Goal: Task Accomplishment & Management: Complete application form

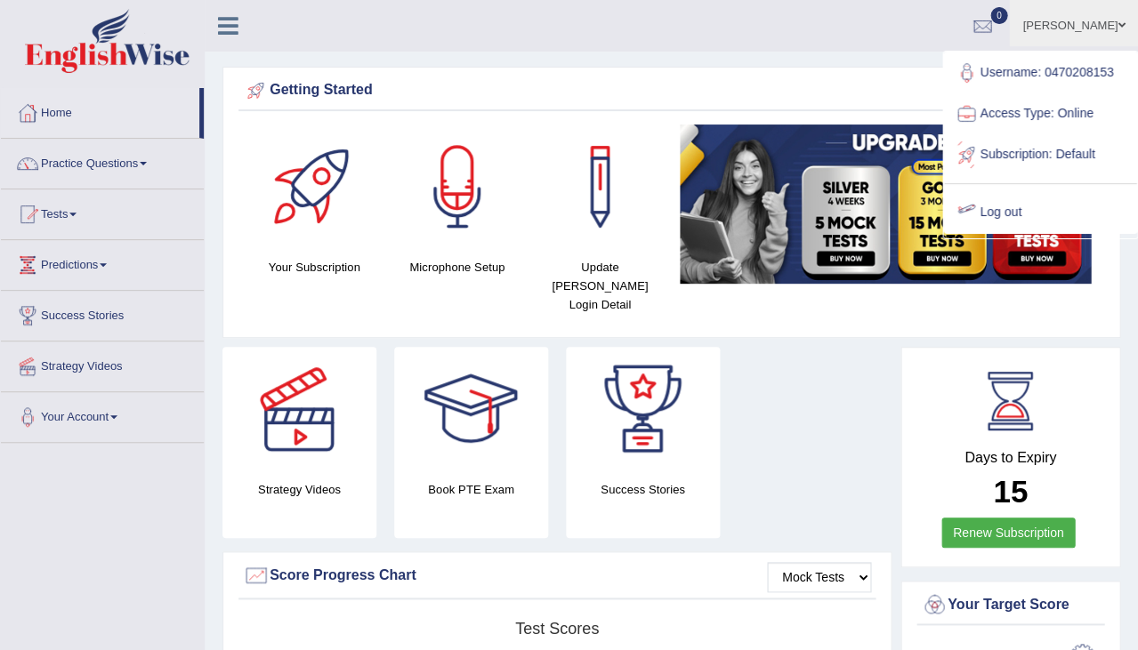
click at [986, 193] on link "Log out" at bounding box center [1040, 212] width 192 height 41
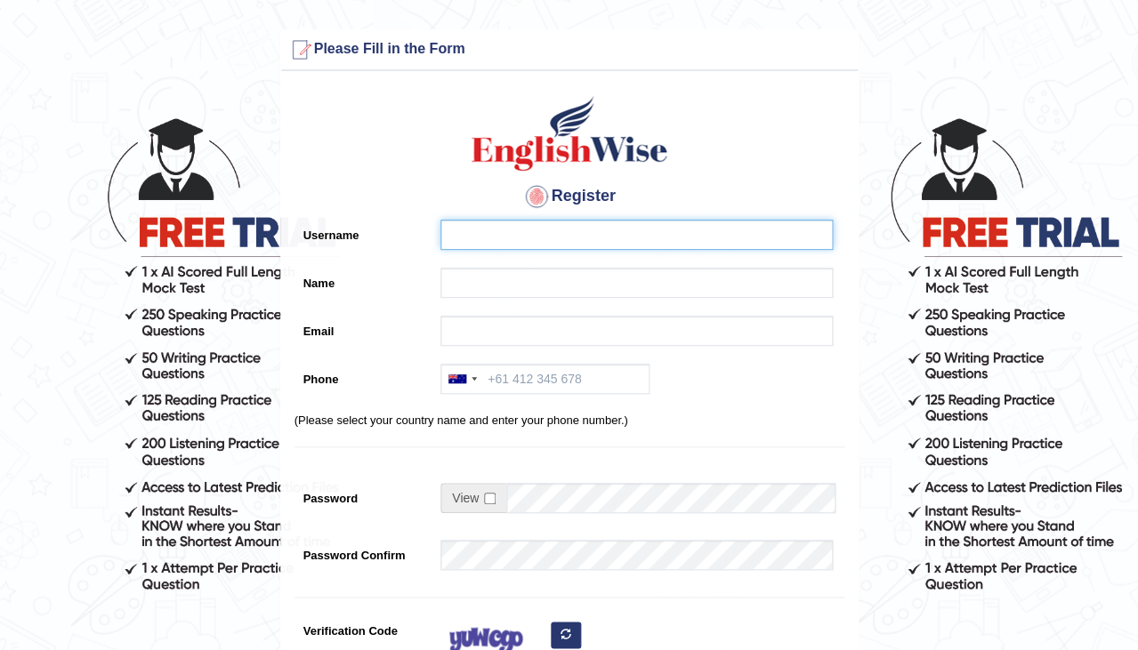
click at [490, 237] on input "Username" at bounding box center [636, 235] width 392 height 30
type input "0493633764"
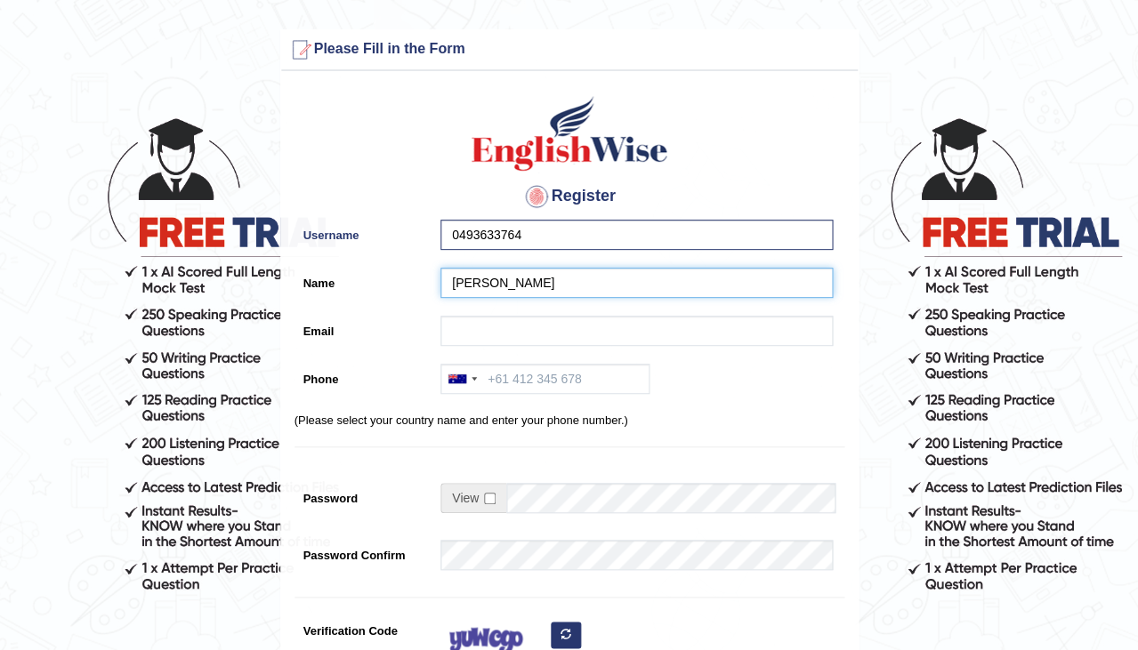
type input "[PERSON_NAME]"
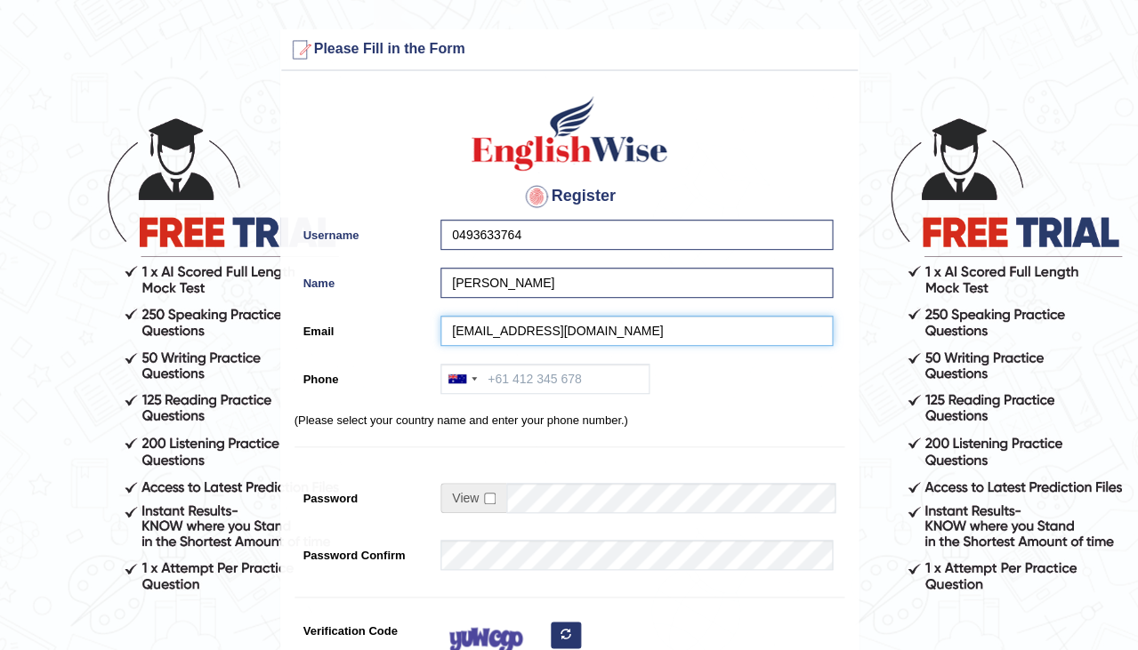
type input "simerjeetkaurg215@gmail.com"
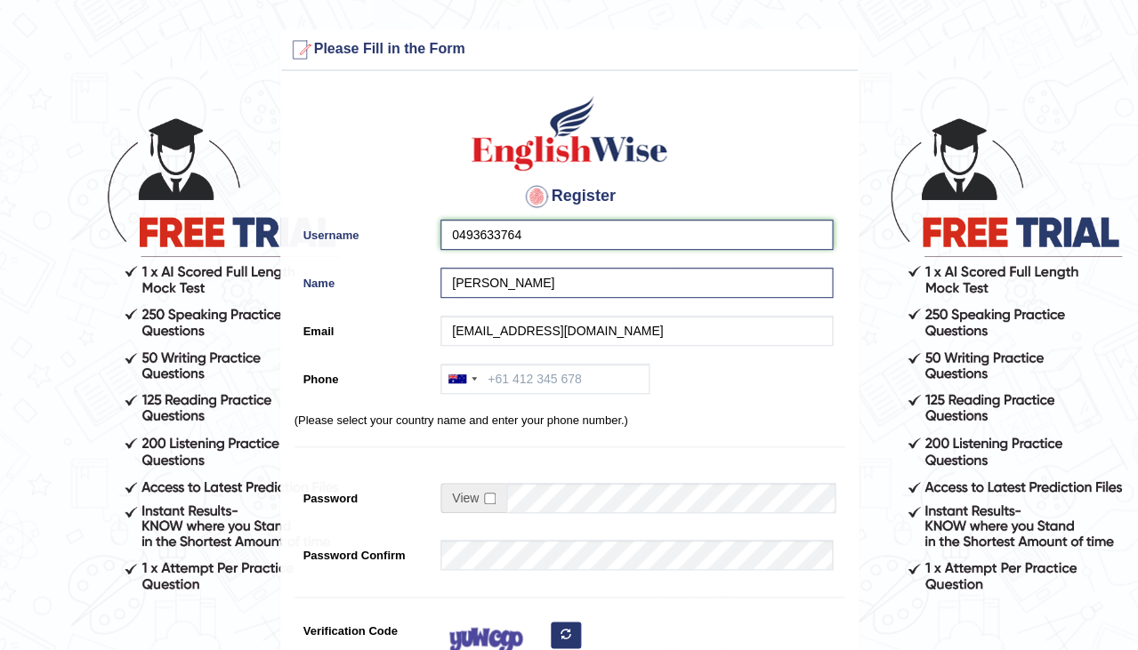
click at [535, 242] on input "0493633764" at bounding box center [636, 235] width 392 height 30
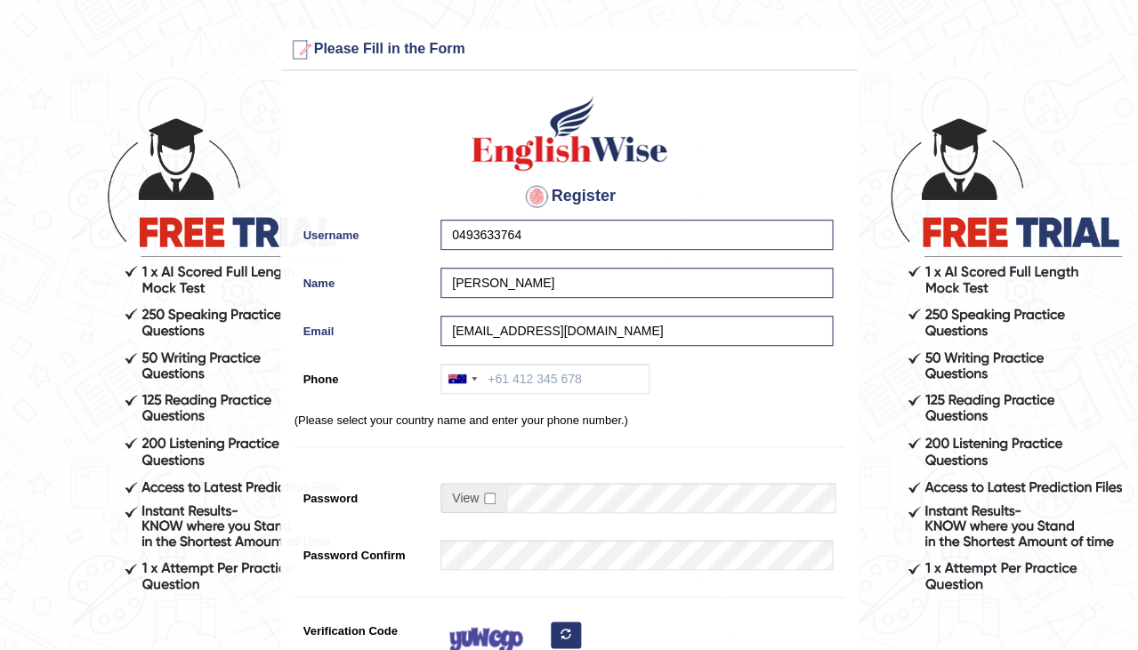
click at [517, 394] on div "Australia +61 India (भारत) +91 New Zealand +64 United States +1 Canada +1 Unite…" at bounding box center [631, 383] width 401 height 39
paste input "0493633764"
type input "0493633764"
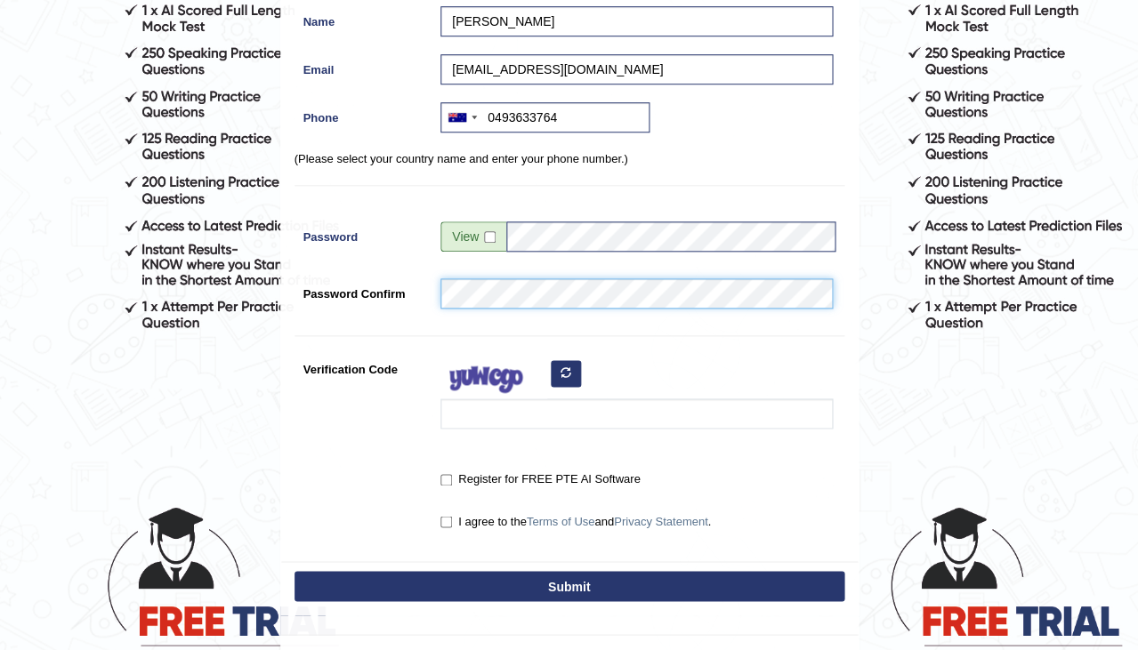
scroll to position [286, 0]
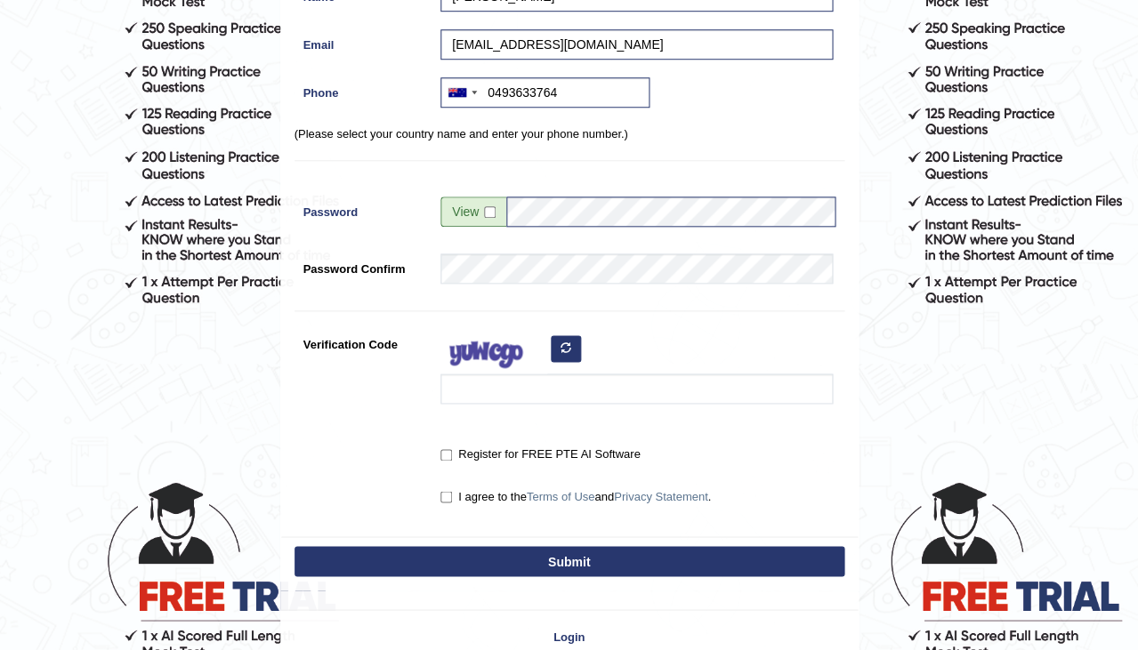
click at [486, 366] on img at bounding box center [493, 351] width 107 height 44
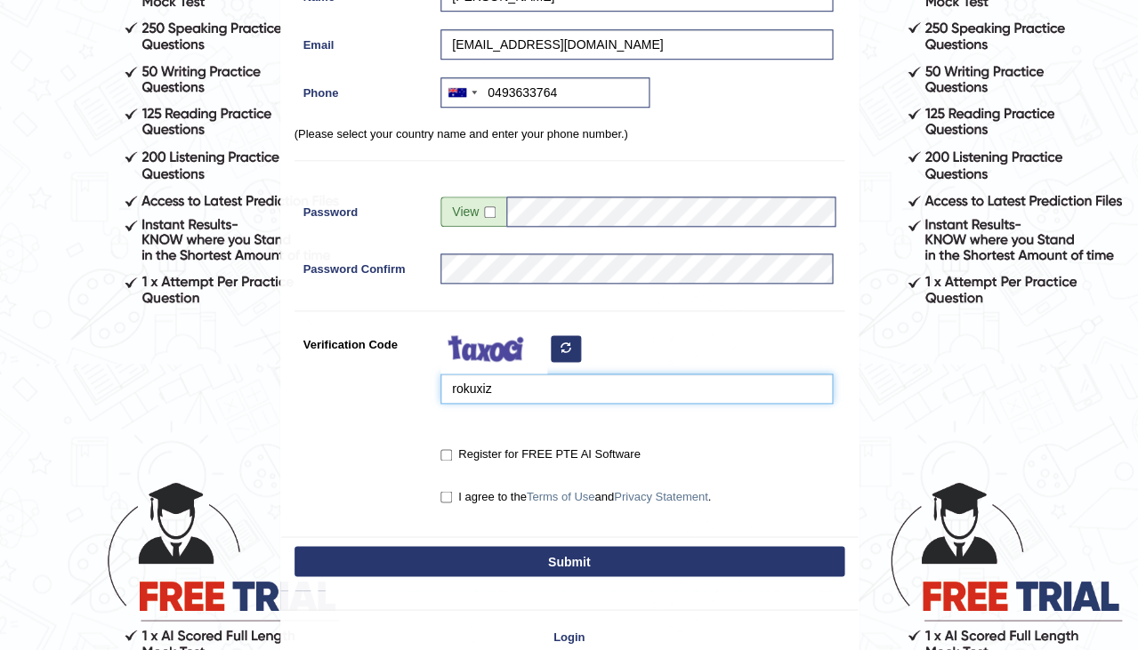
type input "rokuxiz"
click at [447, 449] on input "Register for FREE PTE AI Software" at bounding box center [446, 455] width 12 height 12
checkbox input "true"
click at [447, 491] on input "I agree to the Terms of Use and Privacy Statement ." at bounding box center [446, 497] width 12 height 12
checkbox input "true"
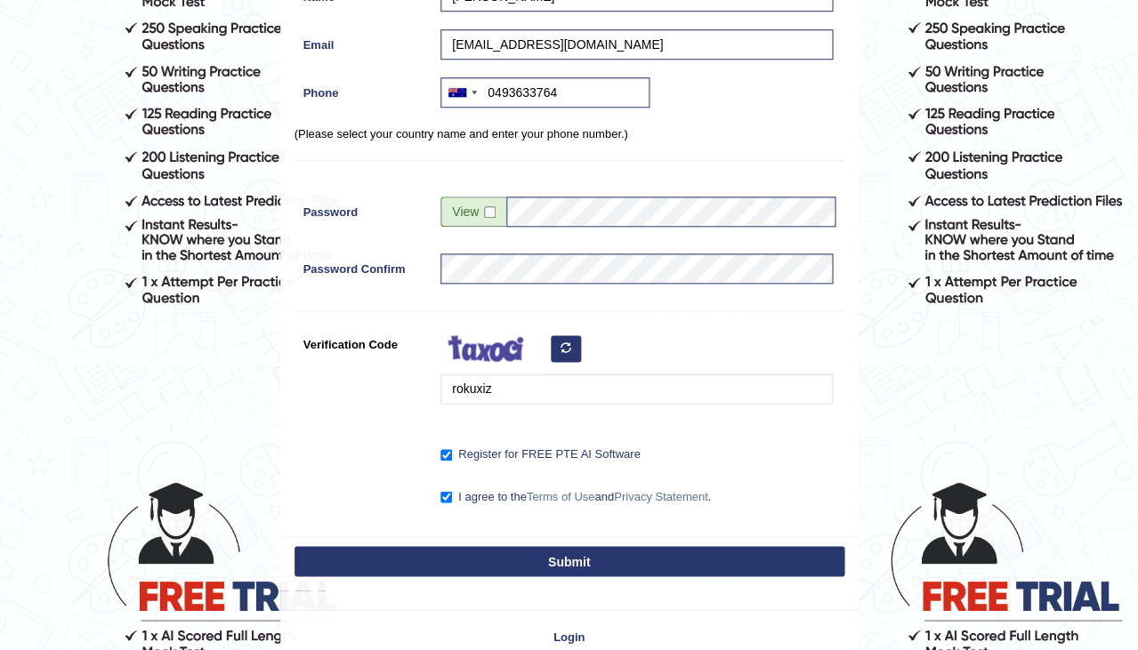
click at [522, 557] on button "Submit" at bounding box center [569, 561] width 550 height 30
type input "+61493633764"
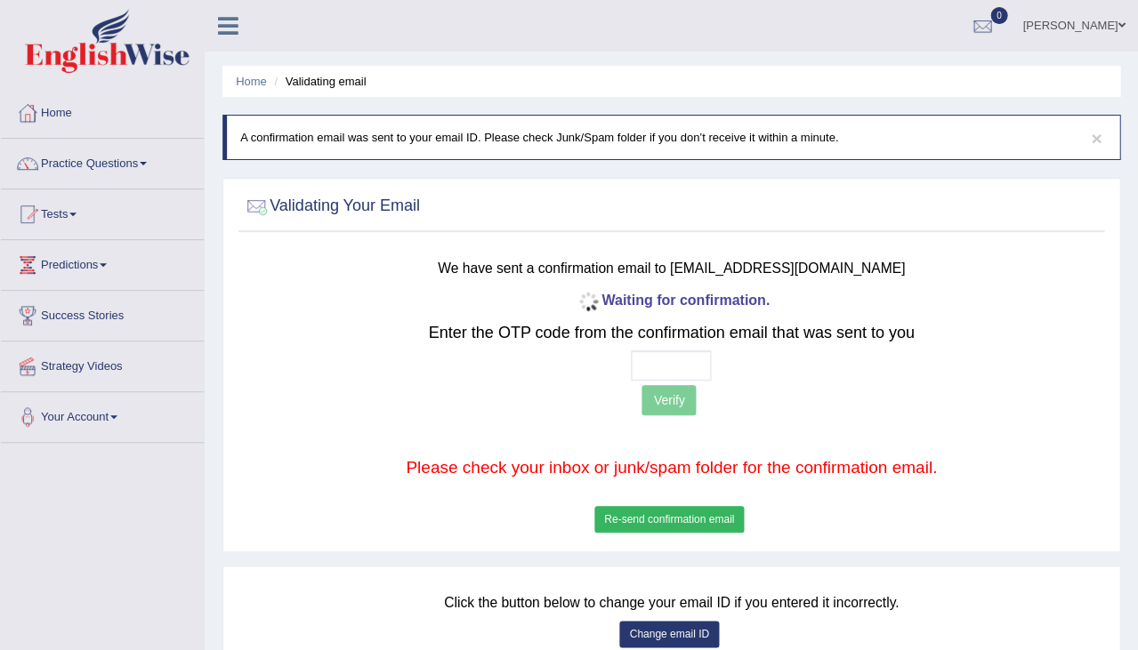
click at [639, 366] on input "text" at bounding box center [671, 365] width 80 height 30
type input "4 2 0 9"
click at [682, 405] on button "Verify" at bounding box center [668, 400] width 54 height 30
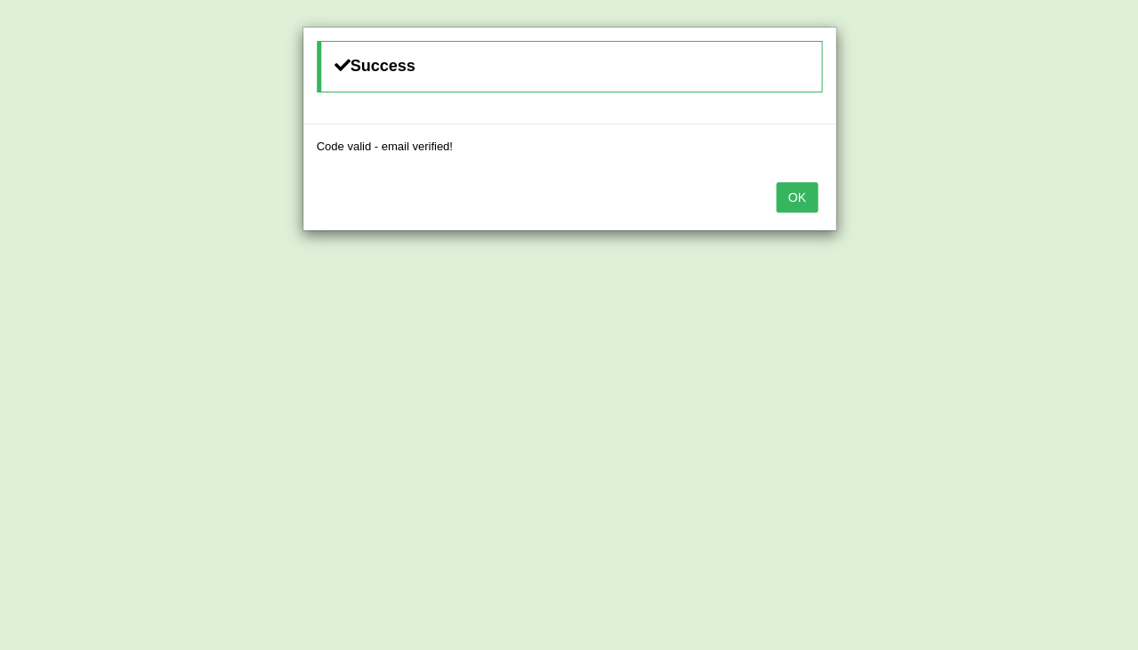
click at [665, 393] on div "Success Code valid - email verified! OK" at bounding box center [569, 325] width 1138 height 650
click at [786, 185] on button "OK" at bounding box center [796, 197] width 41 height 30
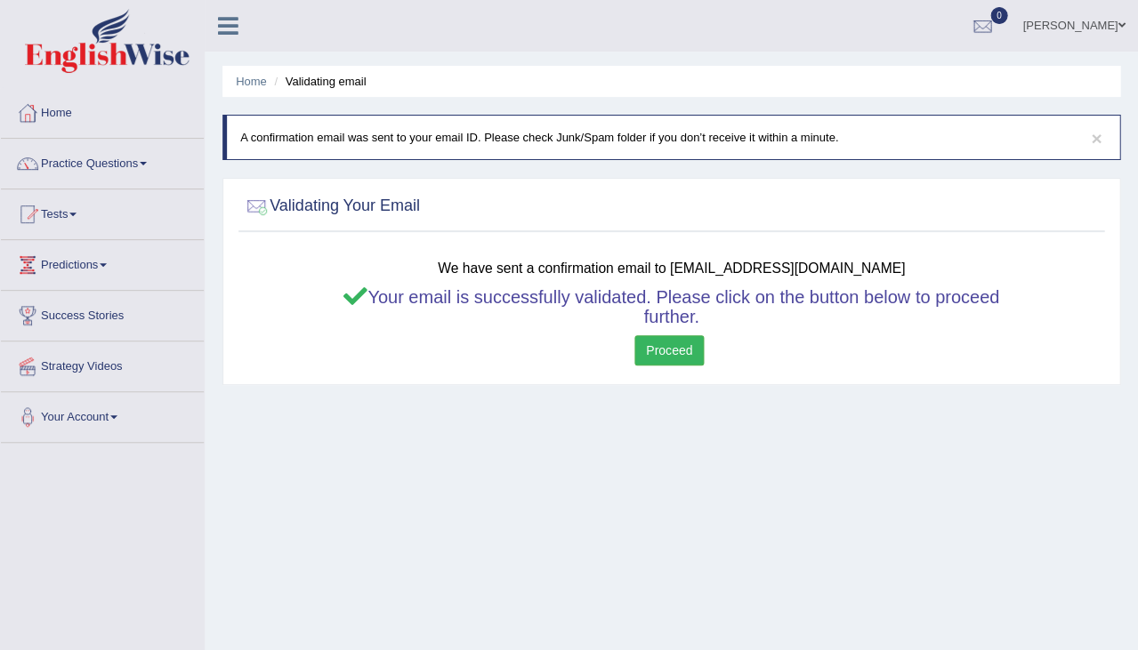
click at [648, 360] on link "Proceed" at bounding box center [668, 350] width 69 height 30
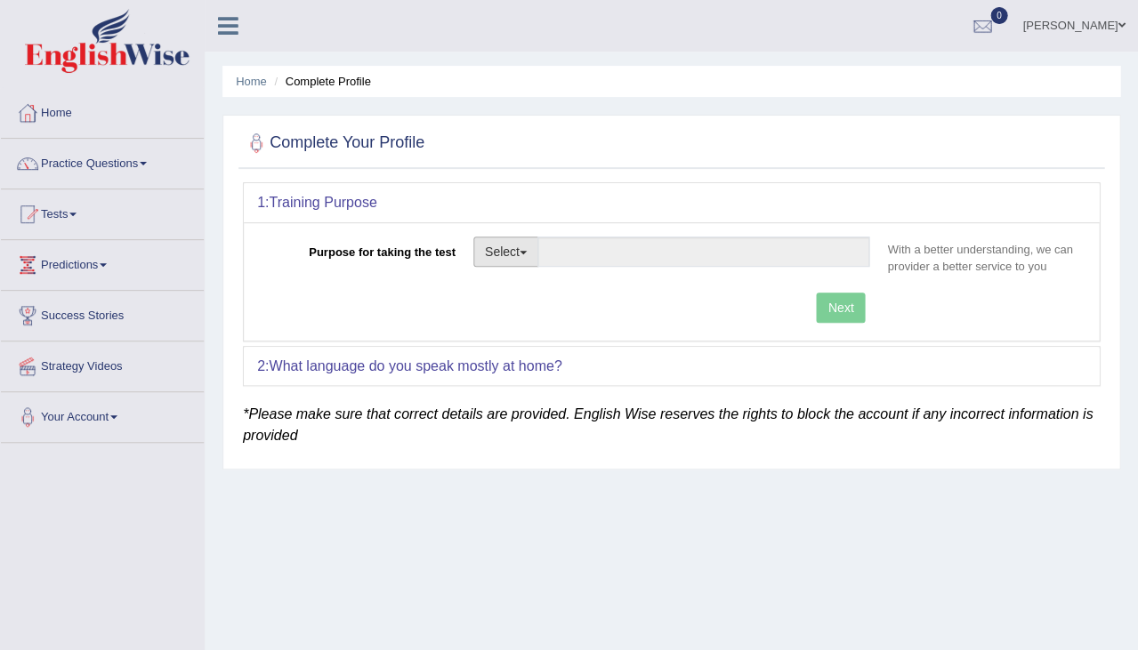
click at [500, 248] on button "Select" at bounding box center [505, 252] width 65 height 30
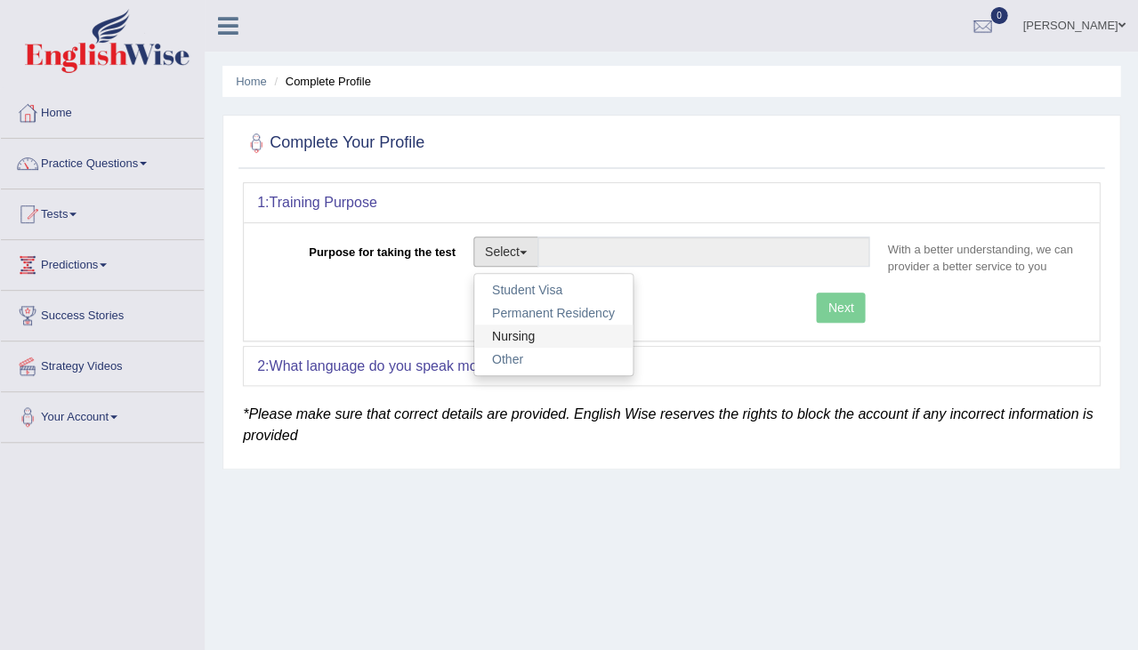
click at [520, 326] on link "Nursing" at bounding box center [553, 336] width 158 height 23
type input "Nursing"
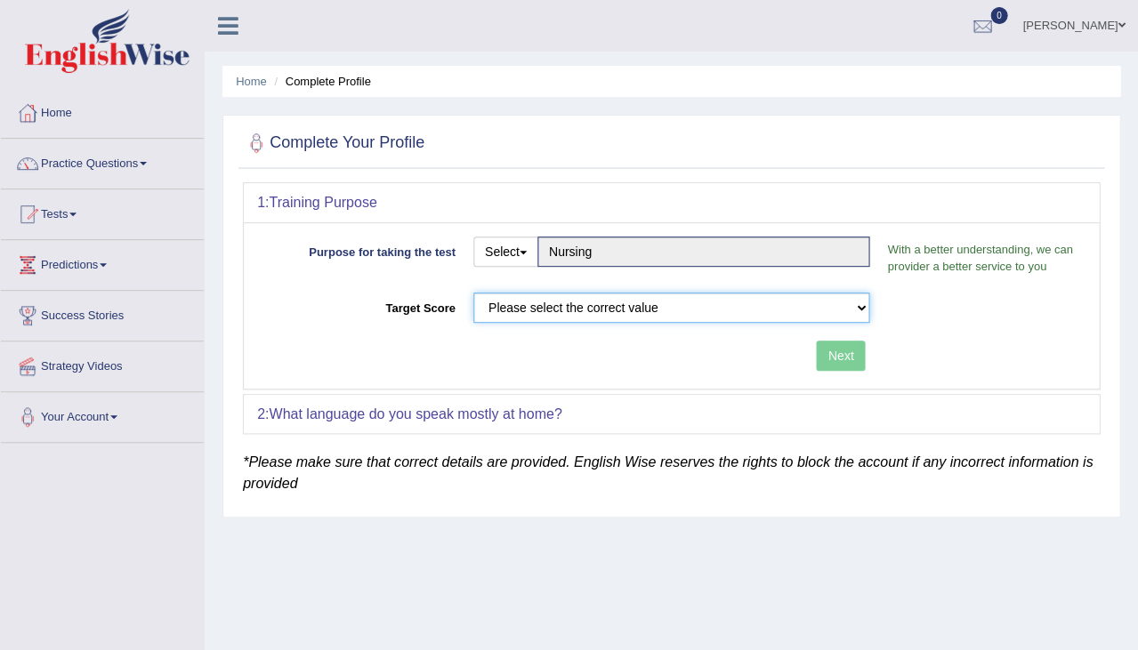
select select "65"
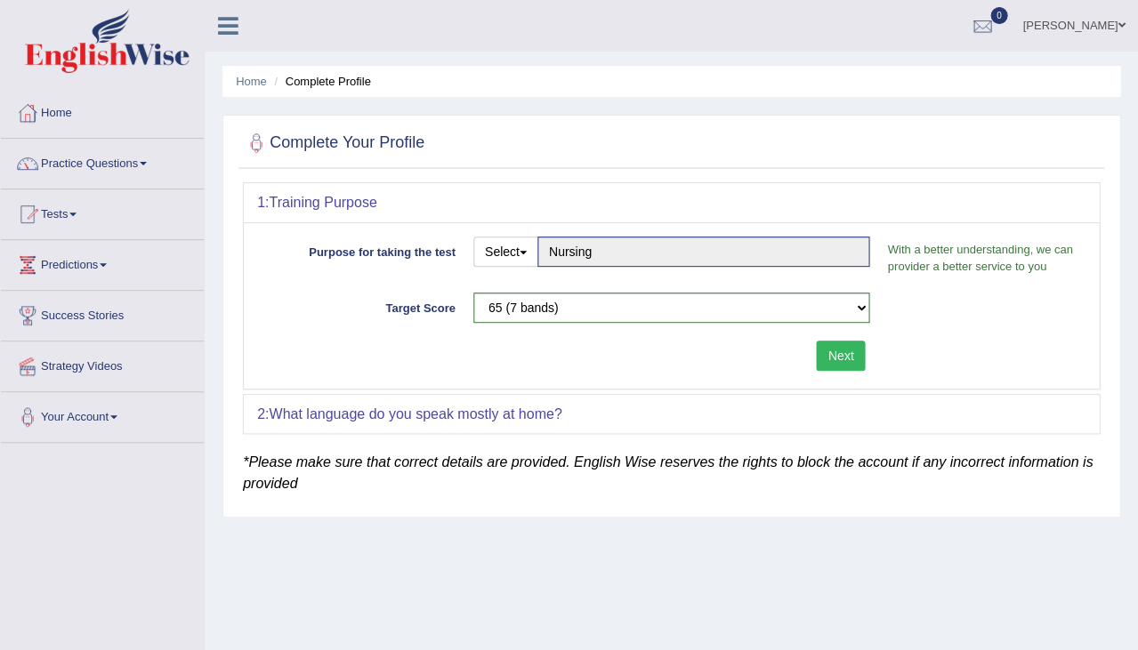
click at [845, 372] on div "Purpose for taking the test Select Student Visa Permanent Residency Nursing Oth…" at bounding box center [671, 305] width 855 height 166
click at [844, 341] on button "Next" at bounding box center [840, 356] width 49 height 30
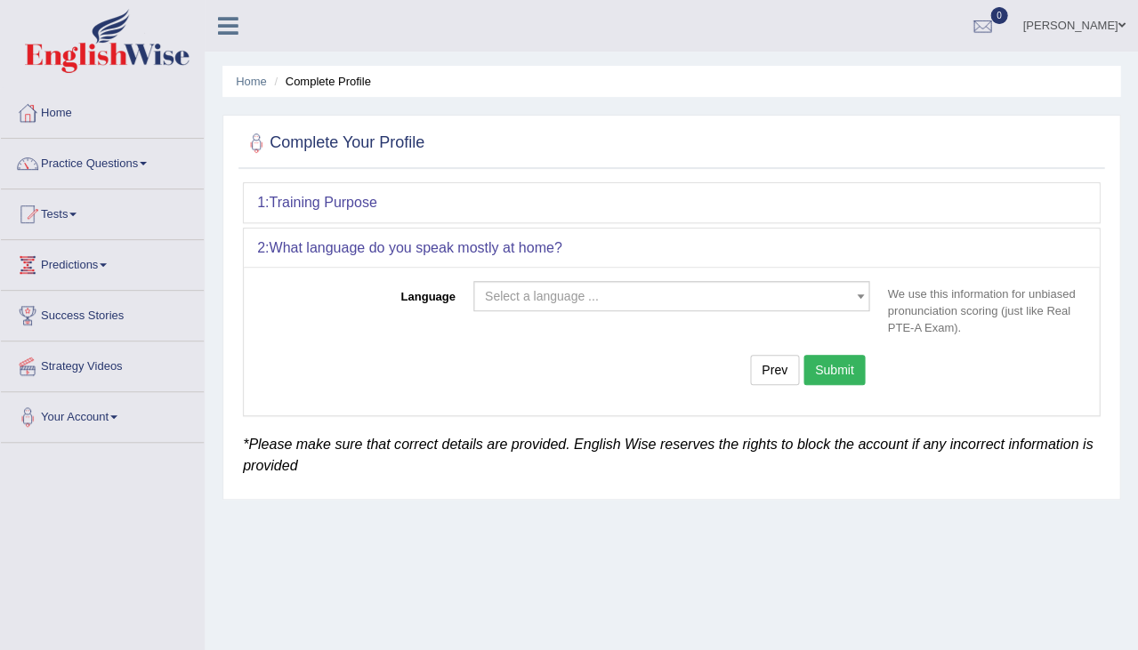
click at [830, 360] on div "Language Select a language ... Afrikaans Albanian Amharic Arabic Armenian Ashan…" at bounding box center [671, 334] width 855 height 135
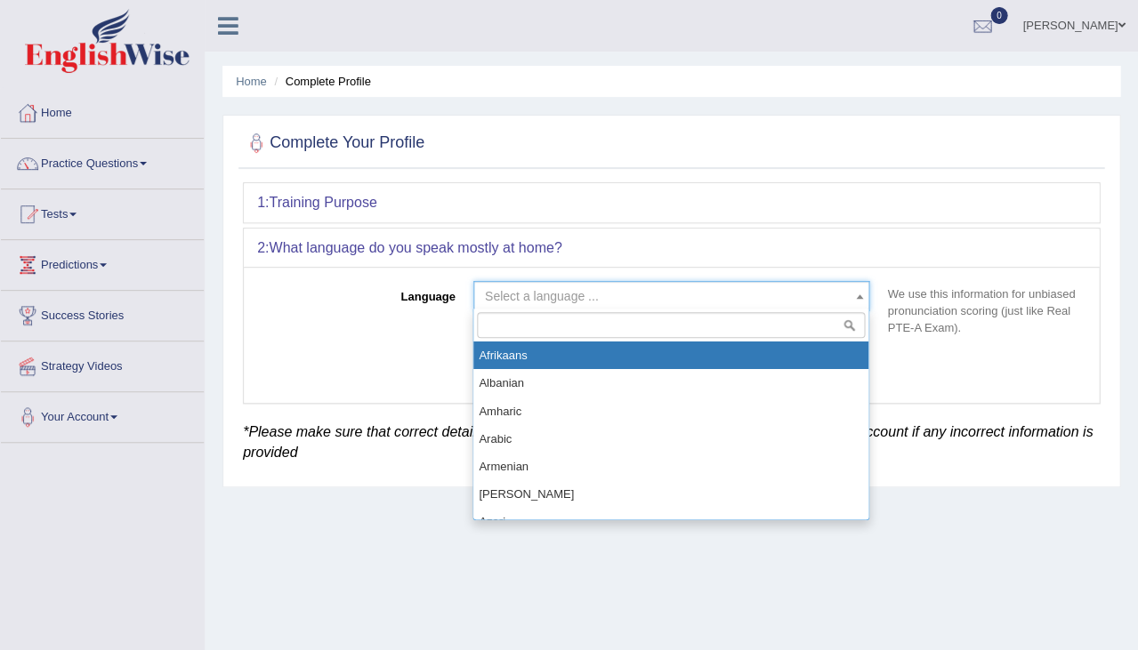
click at [529, 298] on span "Select a language ..." at bounding box center [542, 296] width 114 height 14
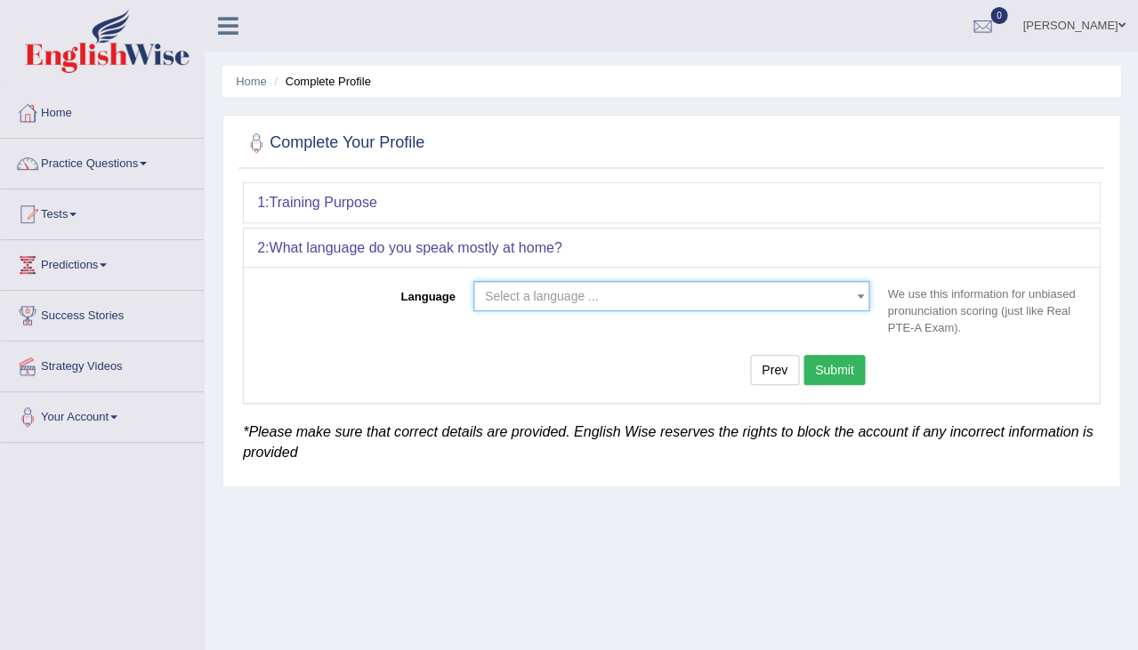
click at [545, 295] on span "Select a language ..." at bounding box center [542, 296] width 114 height 14
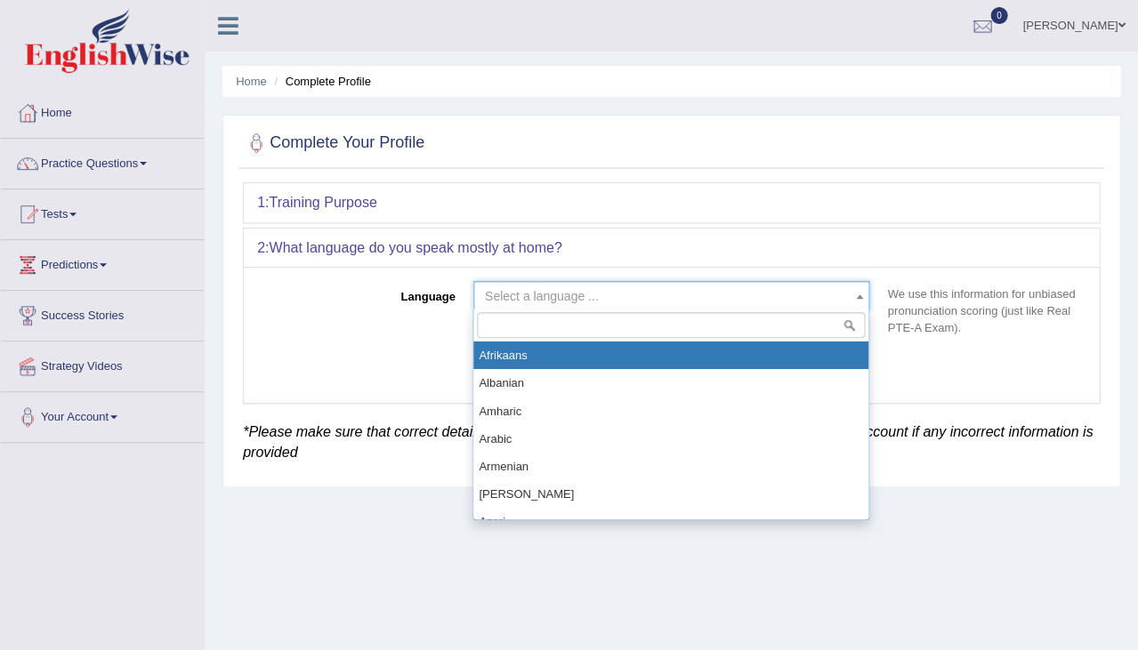
click at [545, 295] on span "Select a language ..." at bounding box center [542, 296] width 114 height 14
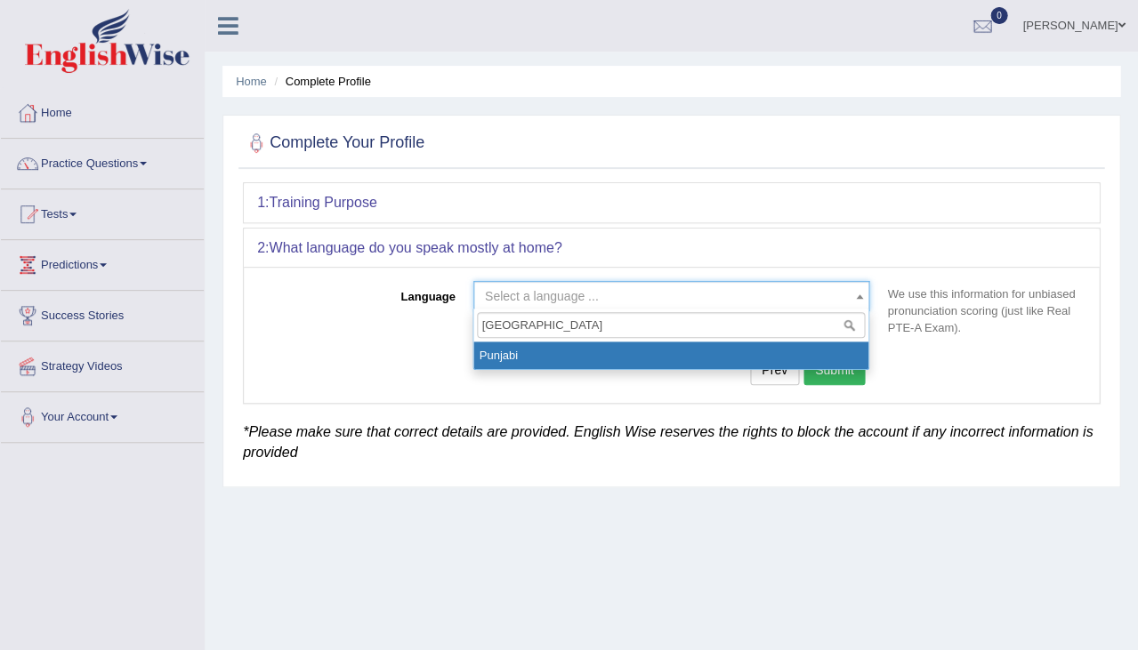
type input "punjabi"
select select "Punjabi"
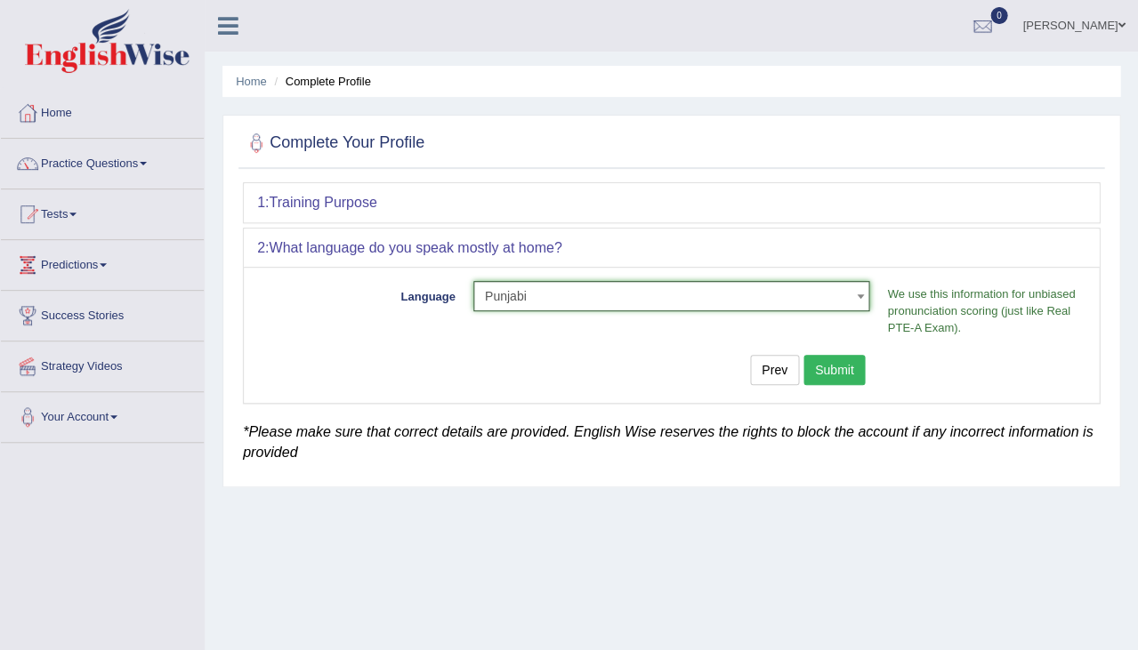
click at [829, 349] on div "Language Select a language ... Afrikaans Albanian Amharic Arabic Armenian Ashan…" at bounding box center [671, 334] width 855 height 135
click at [829, 361] on button "Submit" at bounding box center [834, 370] width 62 height 30
